Goal: Task Accomplishment & Management: Use online tool/utility

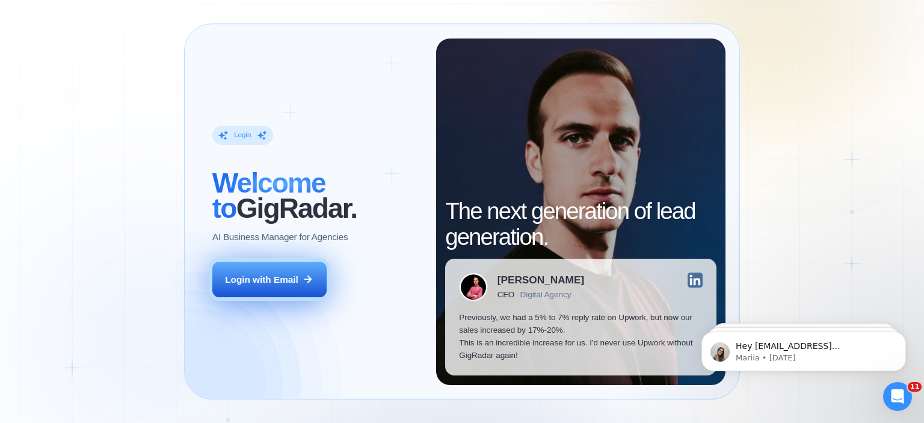
click at [270, 264] on button "Login with Email" at bounding box center [269, 280] width 114 height 36
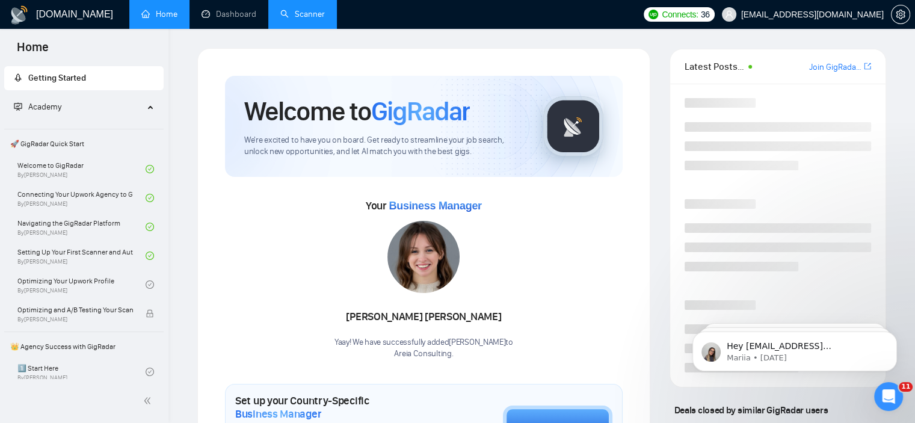
click at [301, 19] on link "Scanner" at bounding box center [302, 14] width 45 height 10
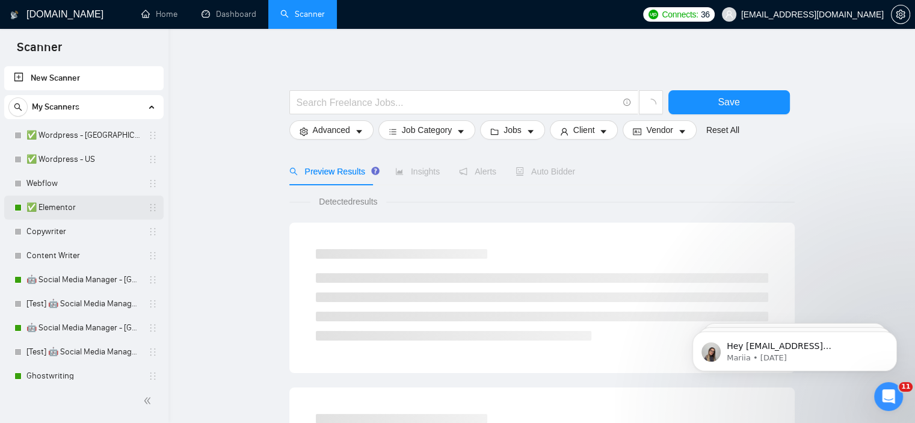
click at [60, 208] on link "✅ Elementor" at bounding box center [83, 208] width 114 height 24
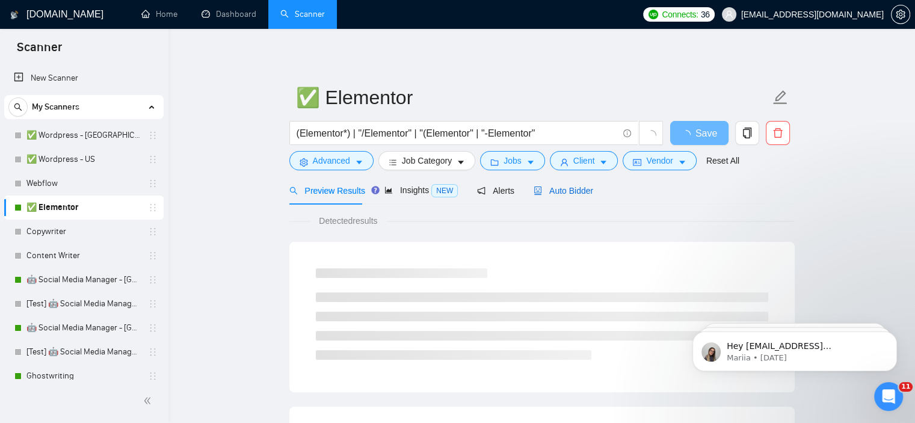
click at [544, 193] on span "Auto Bidder" at bounding box center [564, 191] width 60 height 10
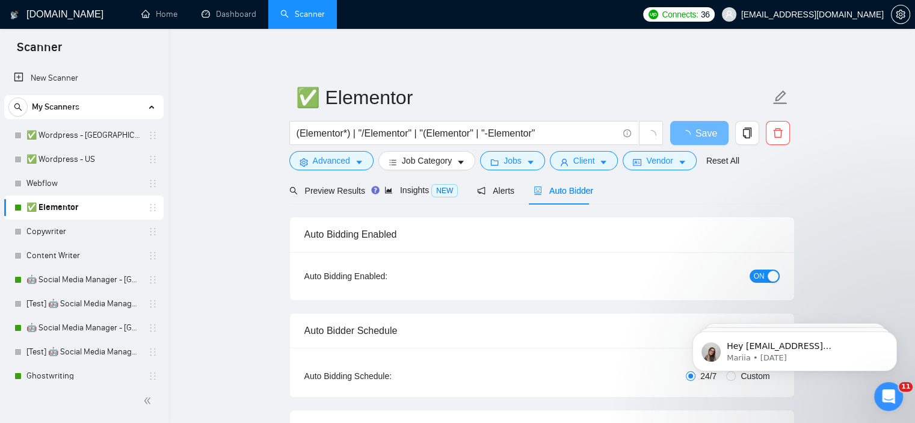
click at [754, 274] on span "ON" at bounding box center [759, 276] width 11 height 13
click at [758, 269] on div "OFF" at bounding box center [700, 276] width 158 height 14
click at [764, 270] on span "OFF" at bounding box center [768, 276] width 14 height 13
click at [681, 129] on button "Save" at bounding box center [699, 133] width 58 height 24
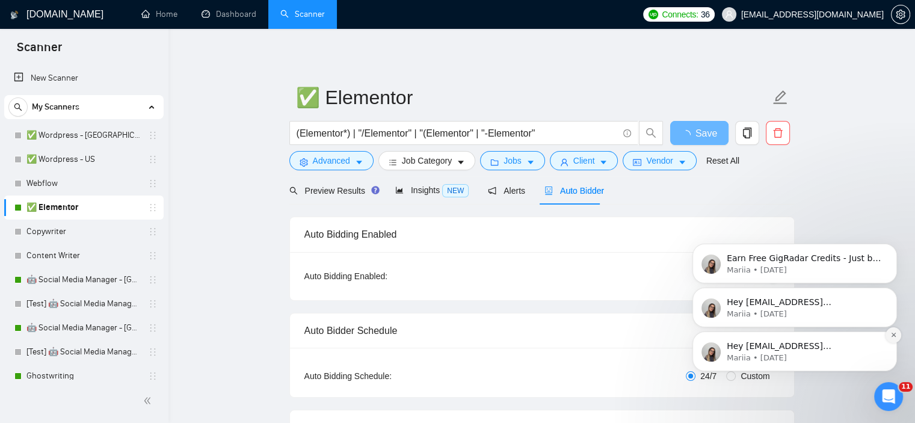
click at [892, 333] on icon "Dismiss notification" at bounding box center [894, 335] width 7 height 7
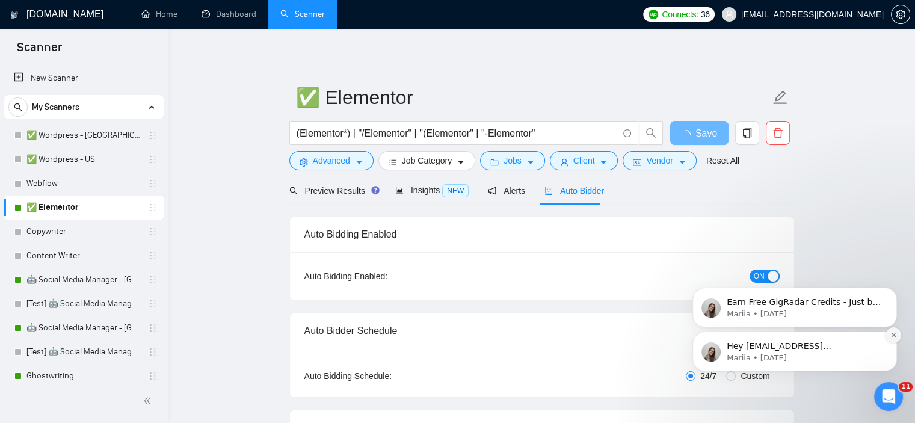
click at [894, 333] on icon "Dismiss notification" at bounding box center [894, 335] width 7 height 7
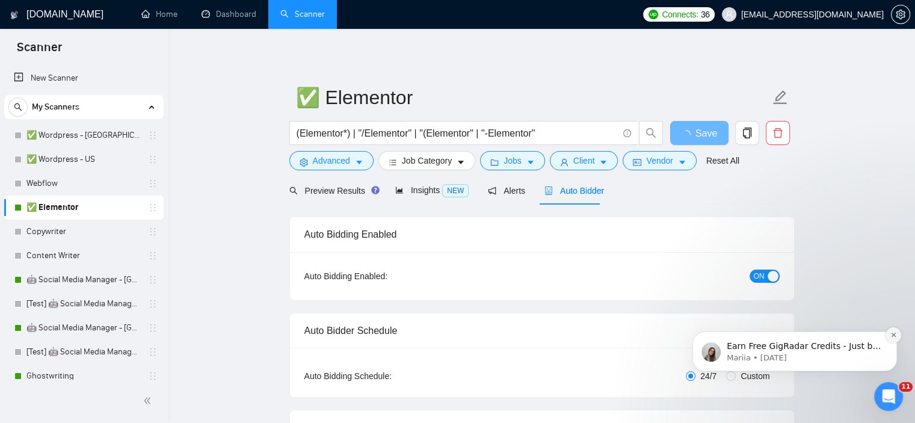
click at [890, 331] on button "Dismiss notification" at bounding box center [894, 335] width 16 height 16
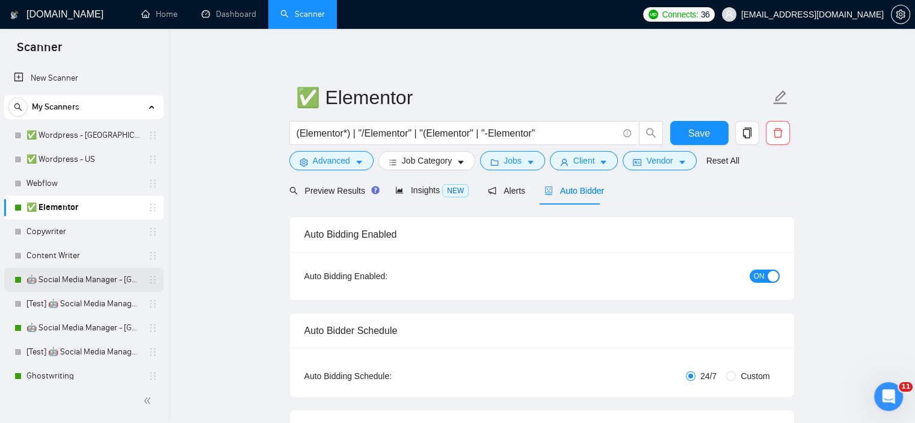
click at [89, 282] on link "🤖 Social Media Manager - [GEOGRAPHIC_DATA]" at bounding box center [83, 280] width 114 height 24
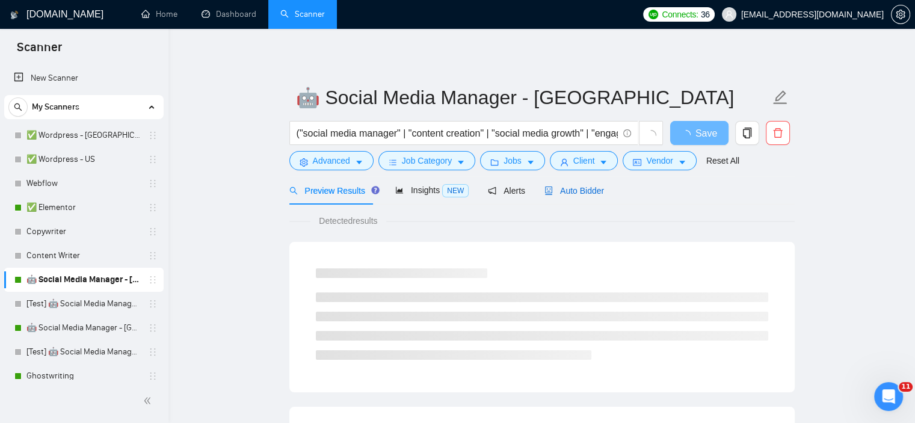
click at [551, 190] on span "Auto Bidder" at bounding box center [575, 191] width 60 height 10
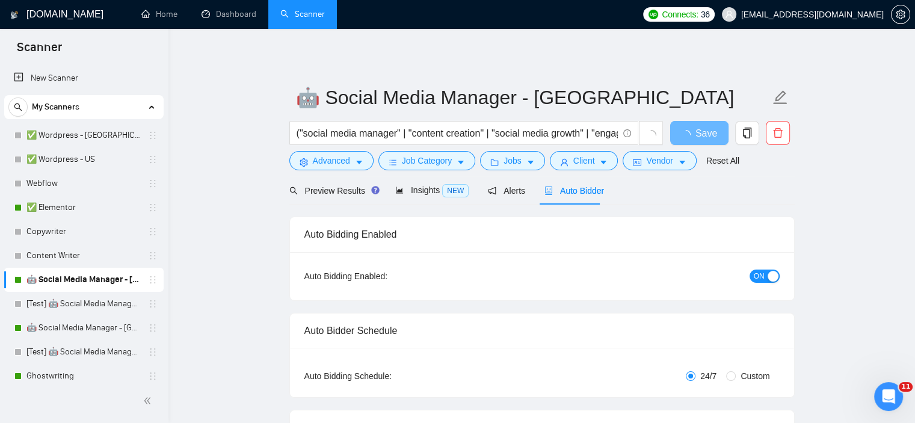
click at [761, 277] on span "ON" at bounding box center [759, 276] width 11 height 13
click at [761, 276] on button "OFF" at bounding box center [763, 276] width 34 height 13
click at [701, 125] on button "Save" at bounding box center [699, 133] width 58 height 24
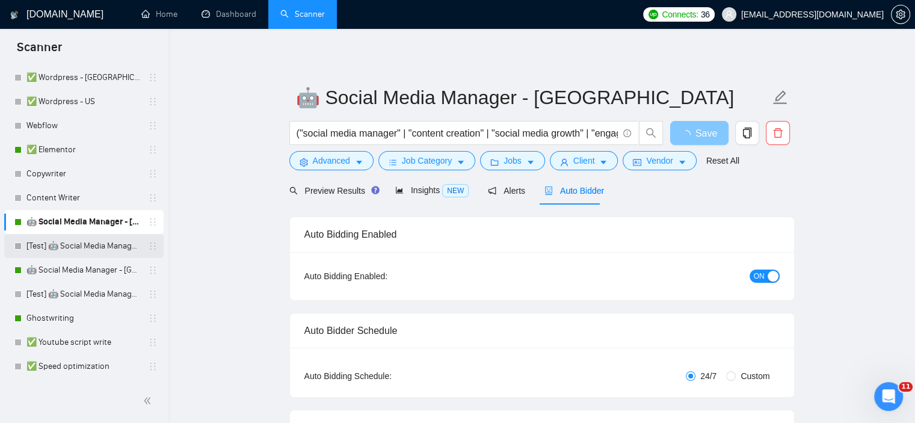
scroll to position [60, 0]
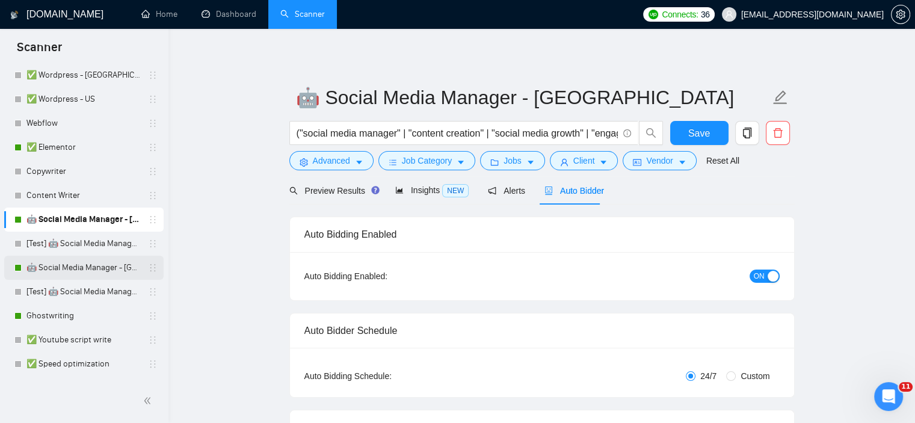
click at [85, 268] on link "🤖 Social Media Manager - [GEOGRAPHIC_DATA]" at bounding box center [83, 268] width 114 height 24
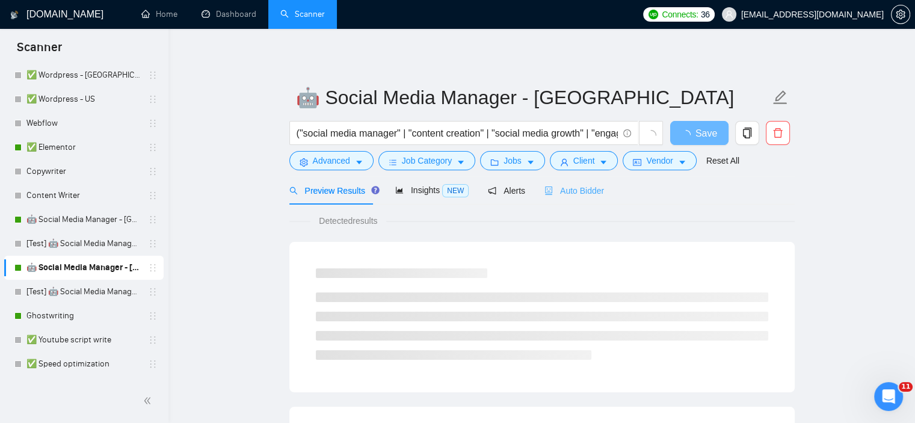
click at [558, 197] on div "Auto Bidder" at bounding box center [575, 190] width 60 height 28
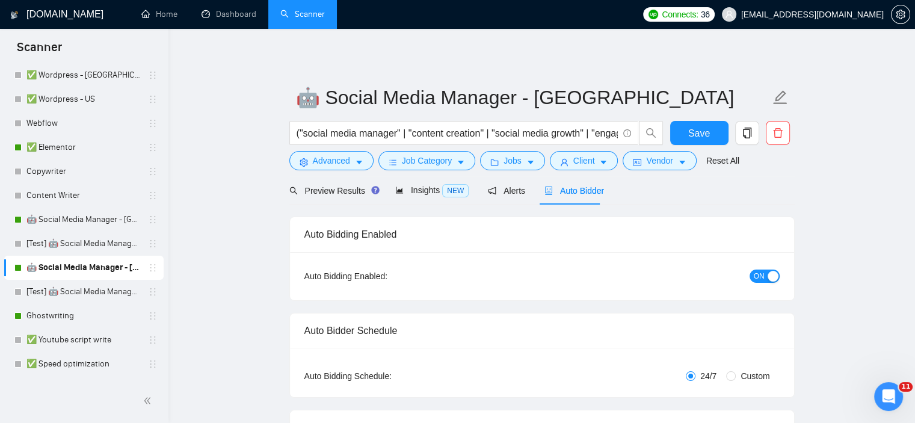
click at [763, 270] on span "ON" at bounding box center [759, 276] width 11 height 13
click at [762, 278] on button "OFF" at bounding box center [763, 276] width 34 height 13
click at [686, 137] on button "Save" at bounding box center [699, 133] width 58 height 24
click at [94, 314] on link "Ghostwriting" at bounding box center [83, 316] width 114 height 24
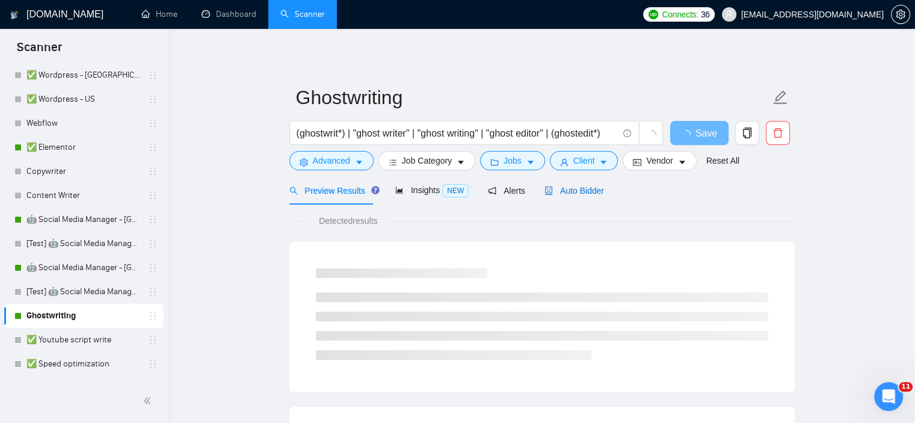
click at [586, 196] on div "Auto Bidder" at bounding box center [575, 190] width 60 height 13
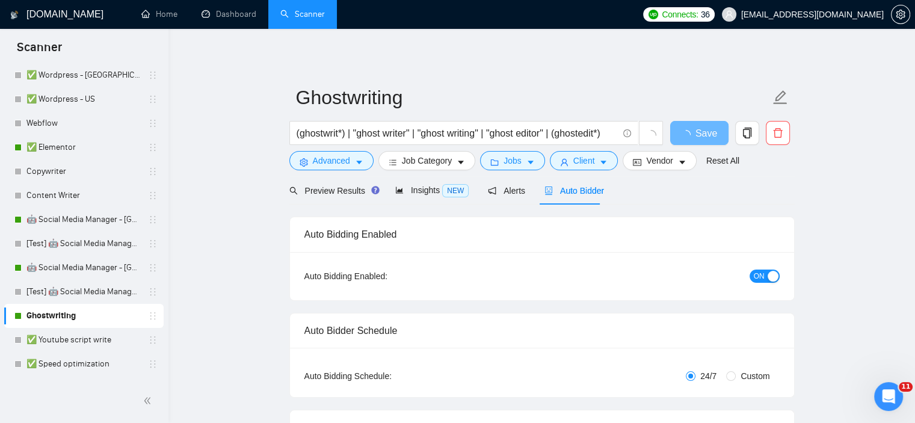
click at [764, 274] on span "ON" at bounding box center [759, 276] width 11 height 13
click at [765, 279] on span "OFF" at bounding box center [768, 276] width 14 height 13
click at [762, 273] on span "ON" at bounding box center [759, 276] width 11 height 13
click at [762, 273] on span "OFF" at bounding box center [768, 276] width 14 height 13
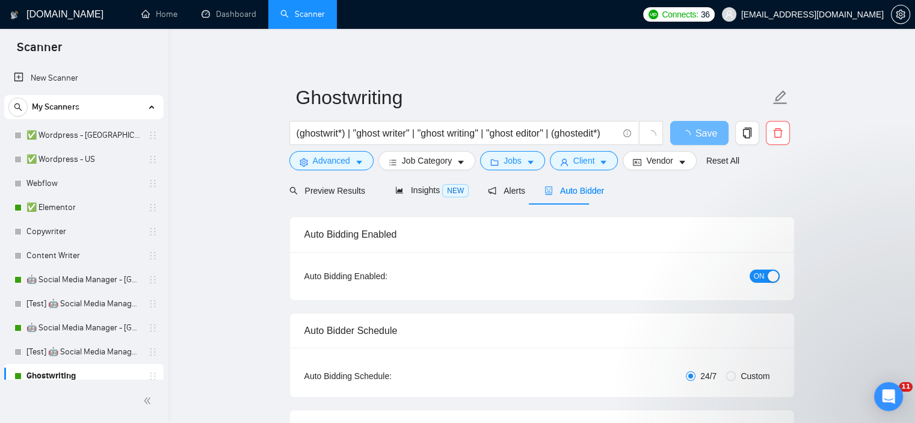
click at [761, 275] on span "ON" at bounding box center [759, 276] width 11 height 13
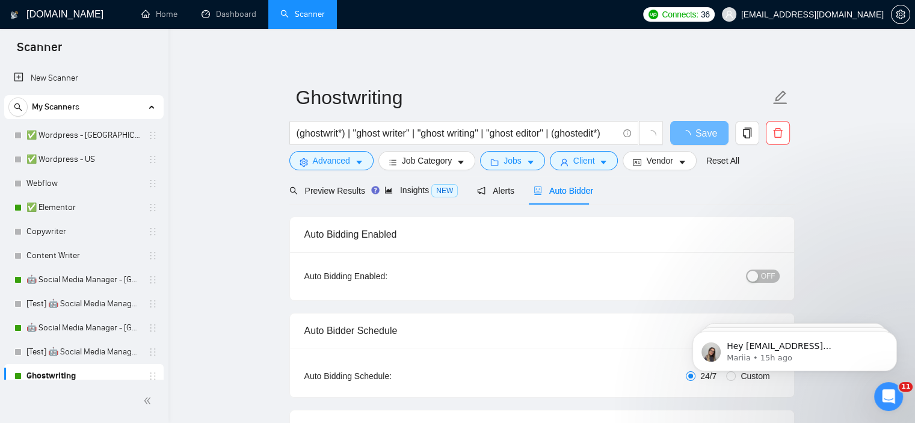
click at [758, 277] on div "button" at bounding box center [752, 276] width 11 height 11
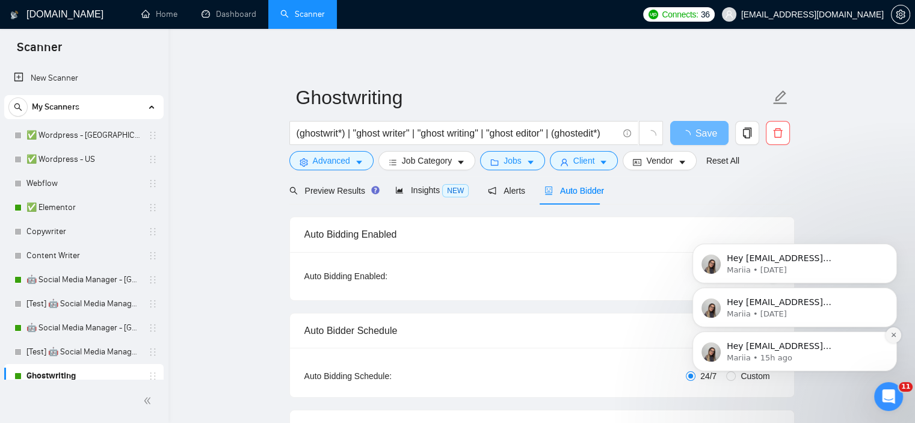
click at [891, 332] on icon "Dismiss notification" at bounding box center [894, 335] width 7 height 7
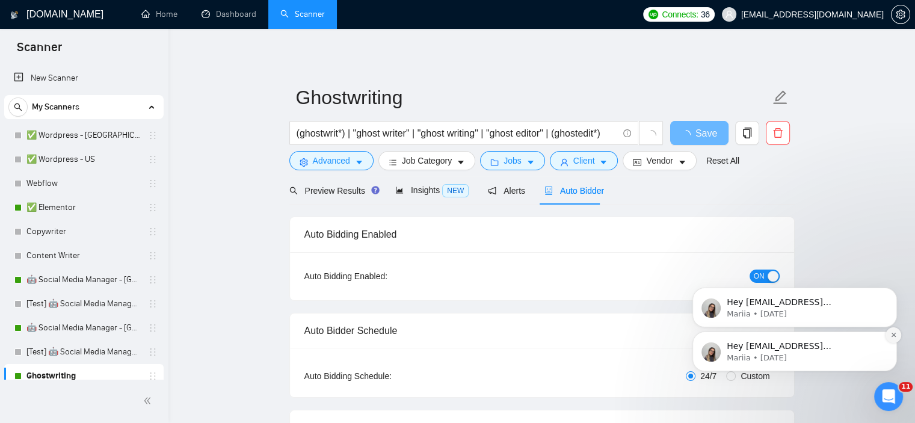
click at [892, 333] on icon "Dismiss notification" at bounding box center [894, 335] width 7 height 7
click at [894, 338] on icon "Dismiss notification" at bounding box center [894, 335] width 7 height 7
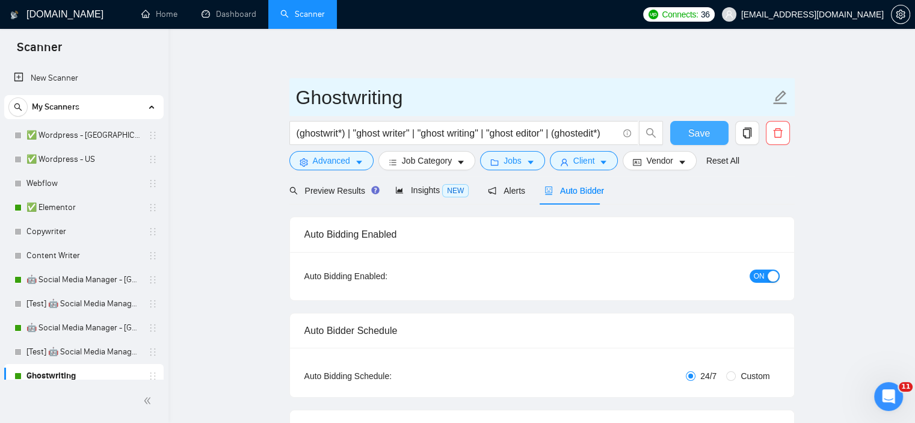
drag, startPoint x: 680, startPoint y: 134, endPoint x: 631, endPoint y: 91, distance: 65.3
click at [680, 133] on button "Save" at bounding box center [699, 133] width 58 height 24
